Goal: Transaction & Acquisition: Subscribe to service/newsletter

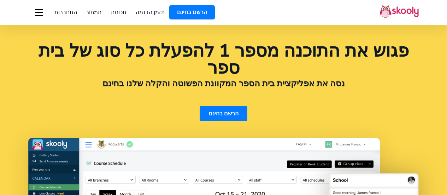
select select "iw"
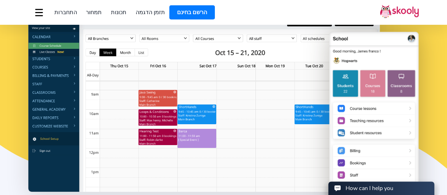
select select "972"
select select "Israel"
select select "[GEOGRAPHIC_DATA]/[GEOGRAPHIC_DATA]"
click at [185, 12] on link "הרשם בחינם" at bounding box center [192, 12] width 46 height 14
